Goal: Navigation & Orientation: Find specific page/section

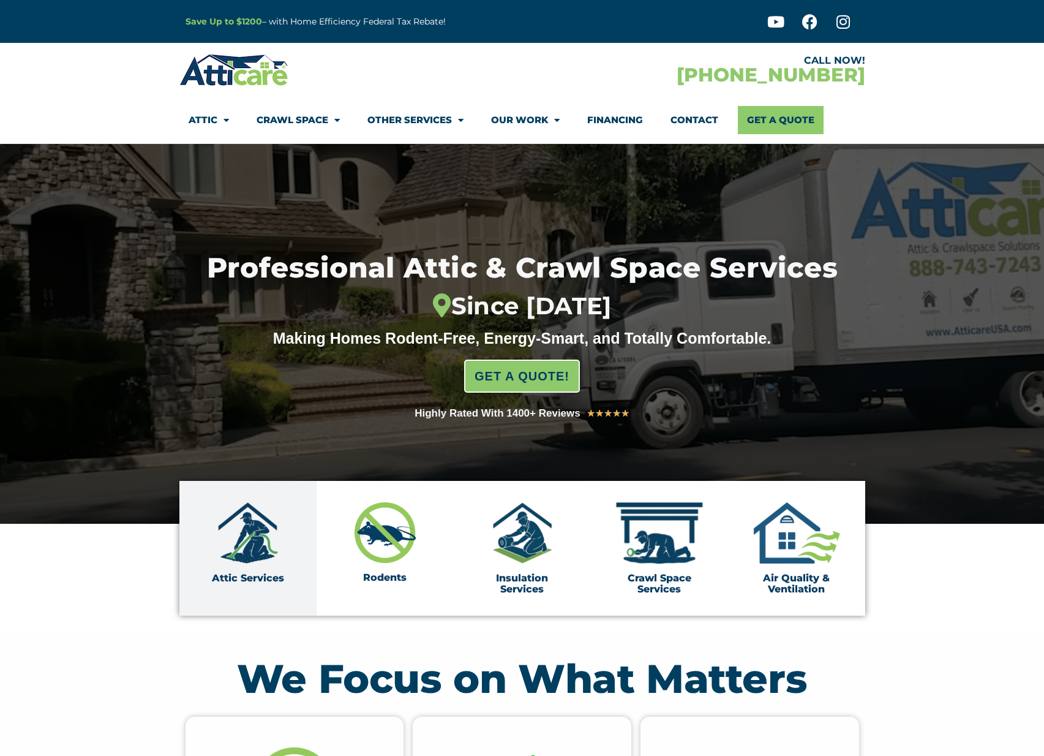
click at [242, 542] on img at bounding box center [247, 532] width 61 height 61
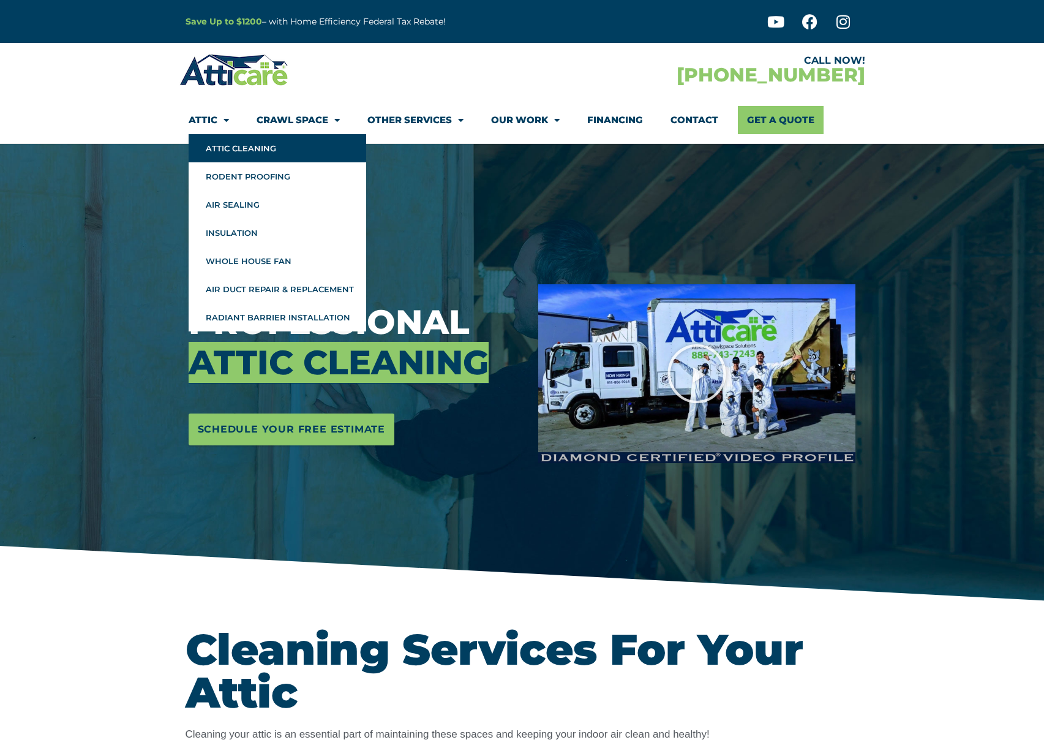
click at [240, 73] on img at bounding box center [234, 70] width 110 height 36
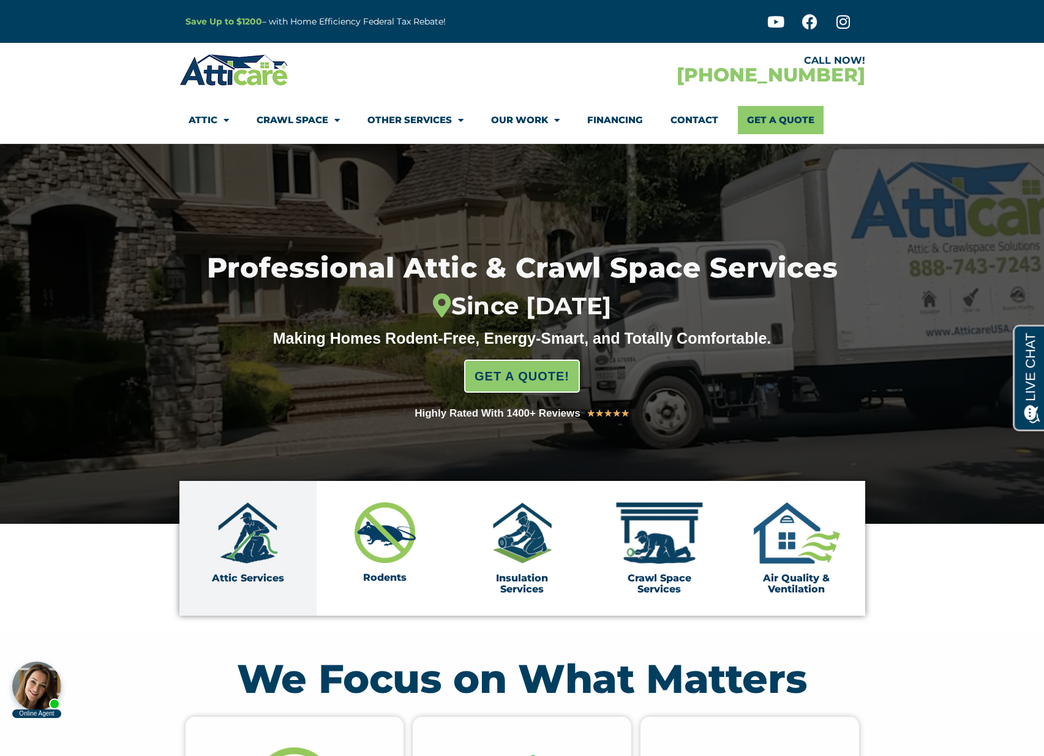
click at [252, 525] on img at bounding box center [247, 532] width 61 height 61
